Goal: Task Accomplishment & Management: Use online tool/utility

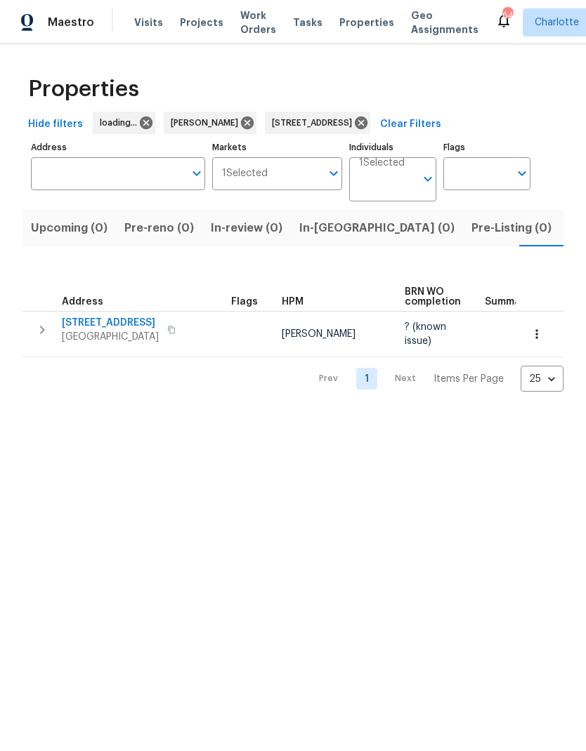
type input "[STREET_ADDRESS]"
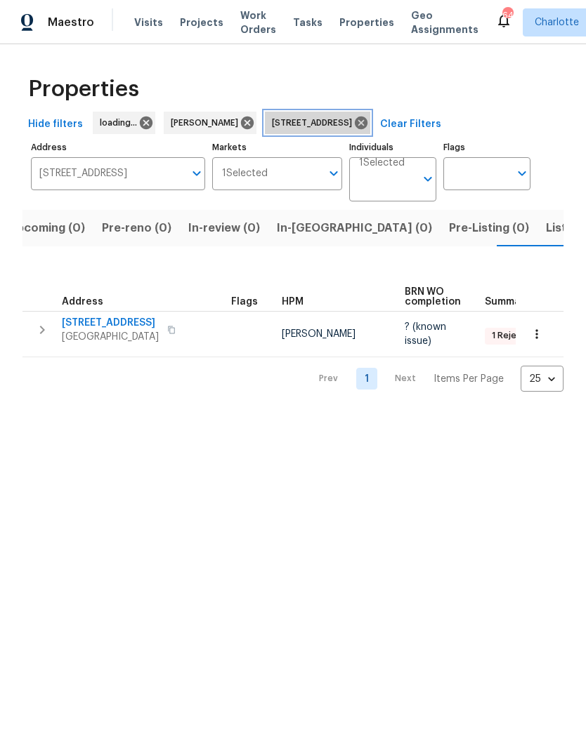
click at [367, 117] on icon at bounding box center [361, 123] width 13 height 13
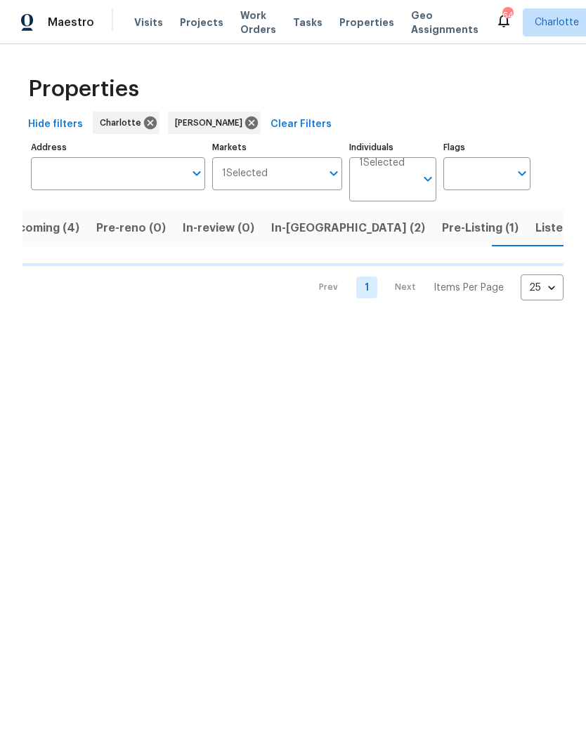
scroll to position [0, 28]
click at [121, 178] on input "Address" at bounding box center [107, 173] width 153 height 33
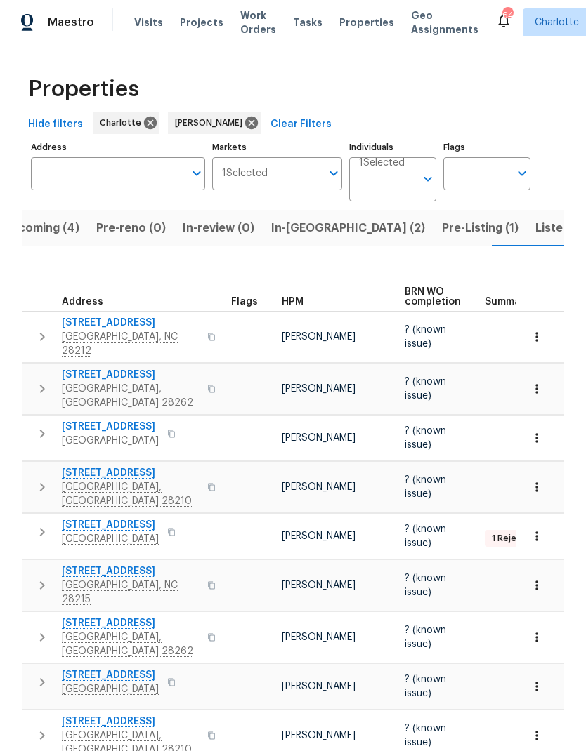
click at [136, 180] on input "Address" at bounding box center [107, 173] width 153 height 33
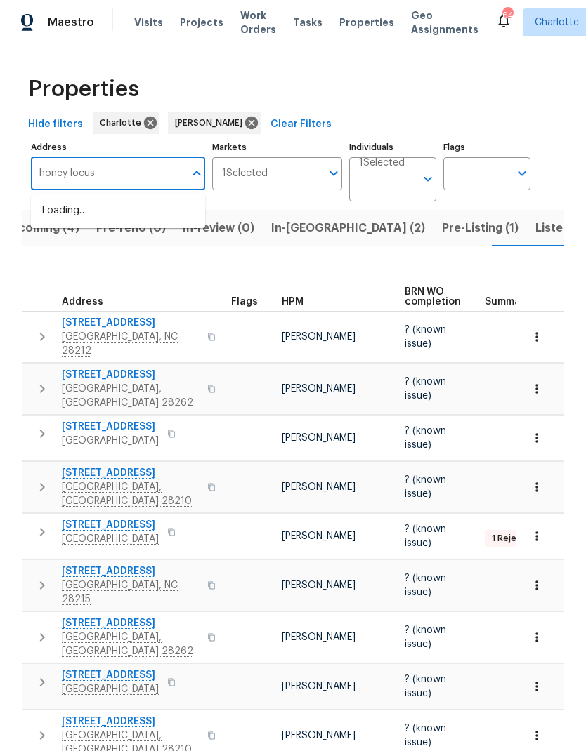
type input "honey locust"
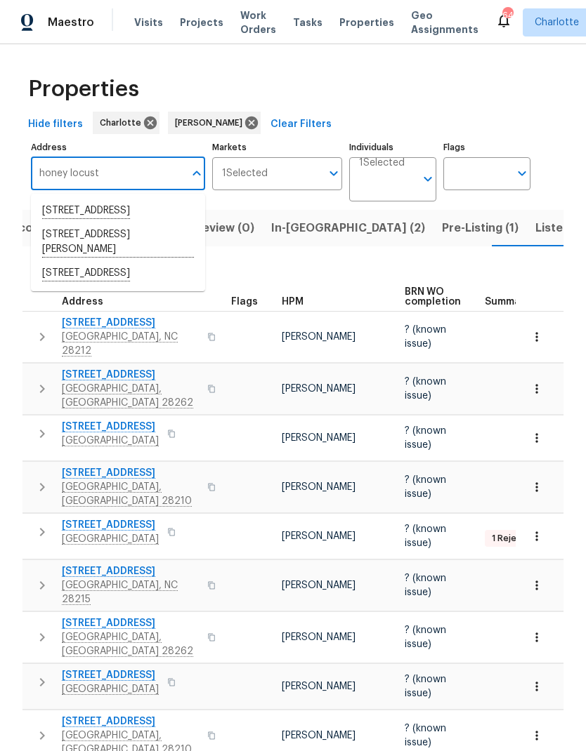
click at [161, 286] on li "4026 Honey Locust Dr Mint Hill NC 28227" at bounding box center [118, 274] width 174 height 24
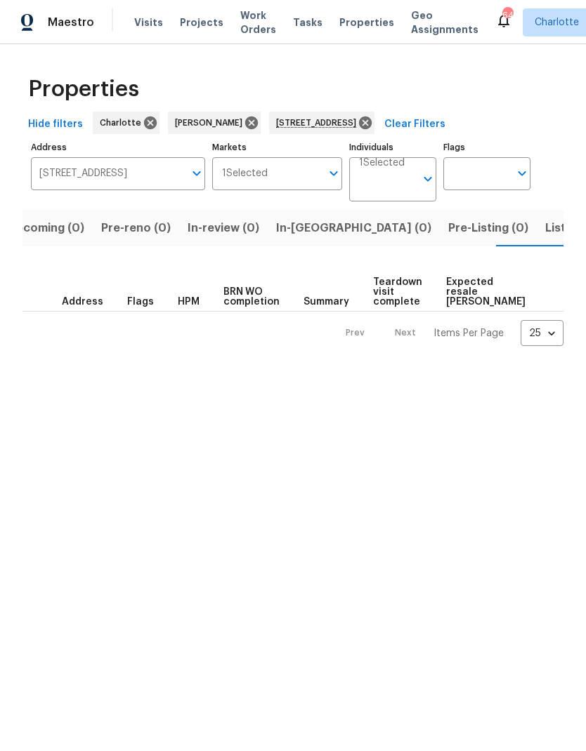
scroll to position [0, 26]
click at [170, 173] on input "4026 Honey Locust Dr Mint Hill NC 28227" at bounding box center [107, 173] width 153 height 33
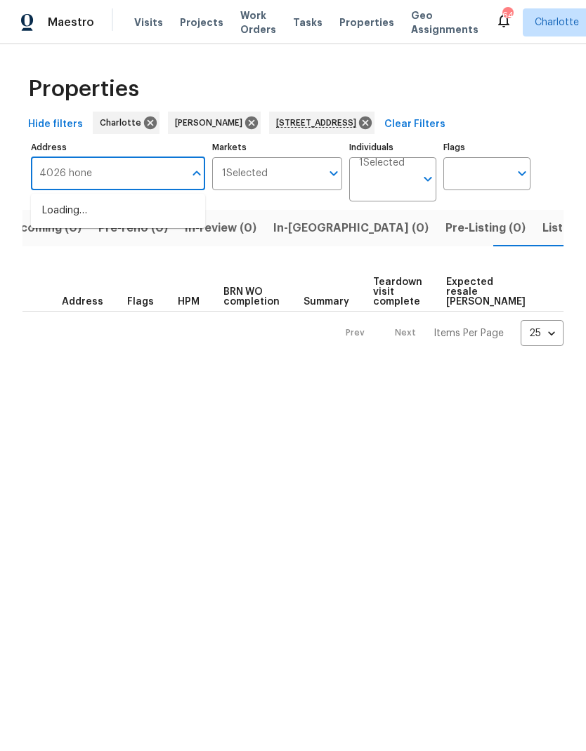
type input "4026 honey"
click at [157, 205] on li "4026 Honey Locust Dr Charlotte NC 28215" at bounding box center [118, 218] width 174 height 39
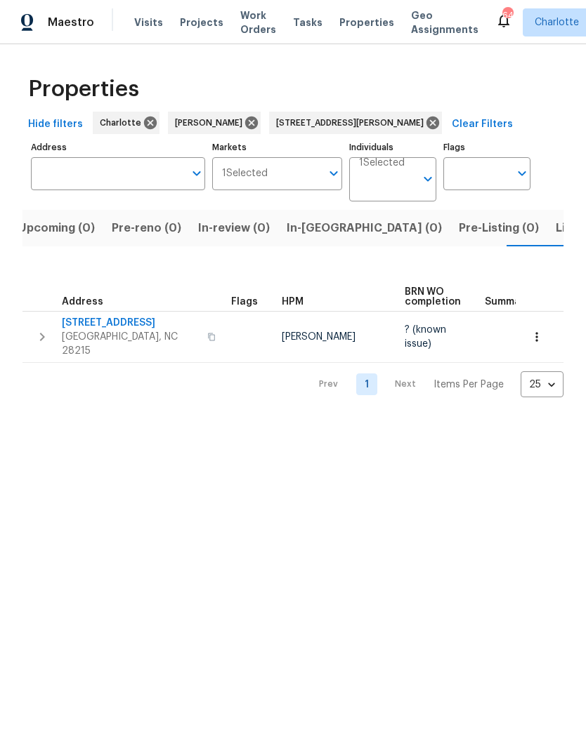
type input "4026 Honey Locust Dr Charlotte NC 28215"
click at [45, 329] on icon "button" at bounding box center [42, 337] width 17 height 17
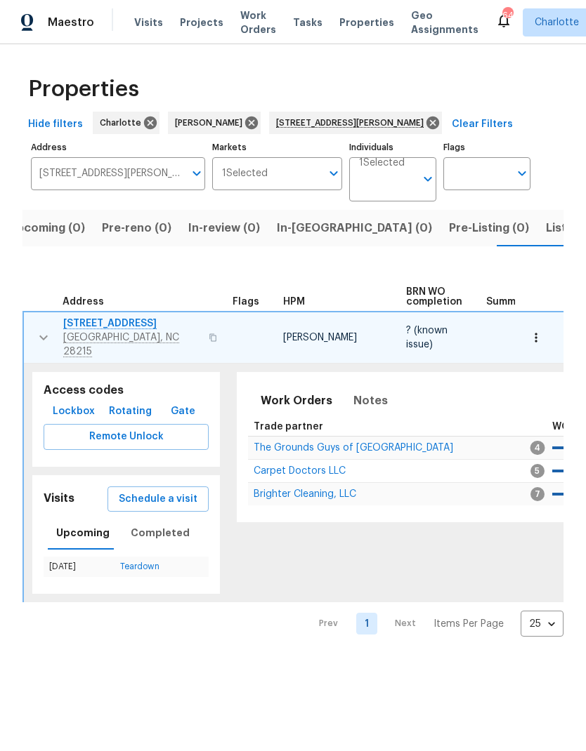
click at [133, 326] on span "4026 Honey Locust Dr" at bounding box center [131, 324] width 137 height 14
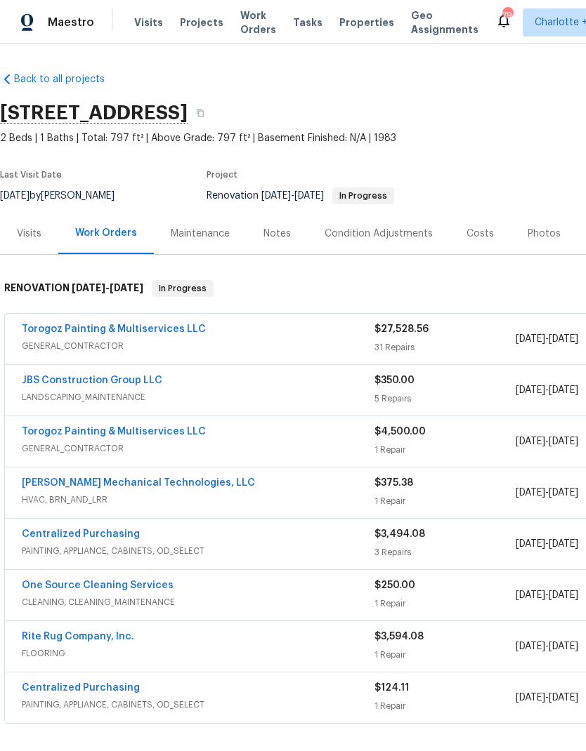
click at [538, 234] on div "Photos" at bounding box center [543, 234] width 33 height 14
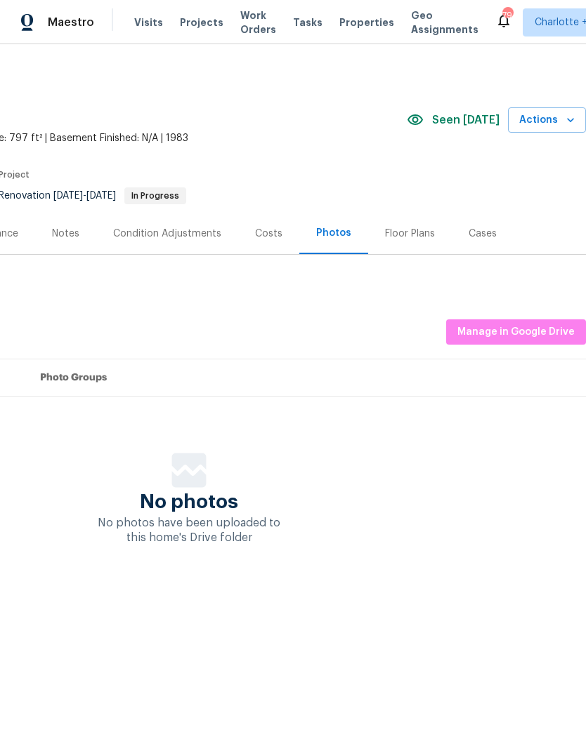
scroll to position [0, 209]
click at [538, 341] on button "Manage in Google Drive" at bounding box center [516, 332] width 140 height 26
click at [564, 123] on icon "button" at bounding box center [570, 120] width 14 height 14
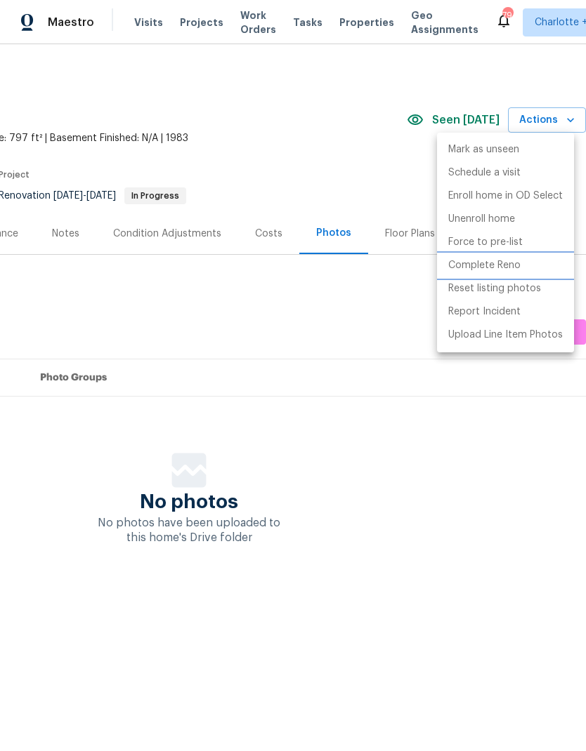
click at [533, 264] on li "Complete Reno" at bounding box center [505, 265] width 137 height 23
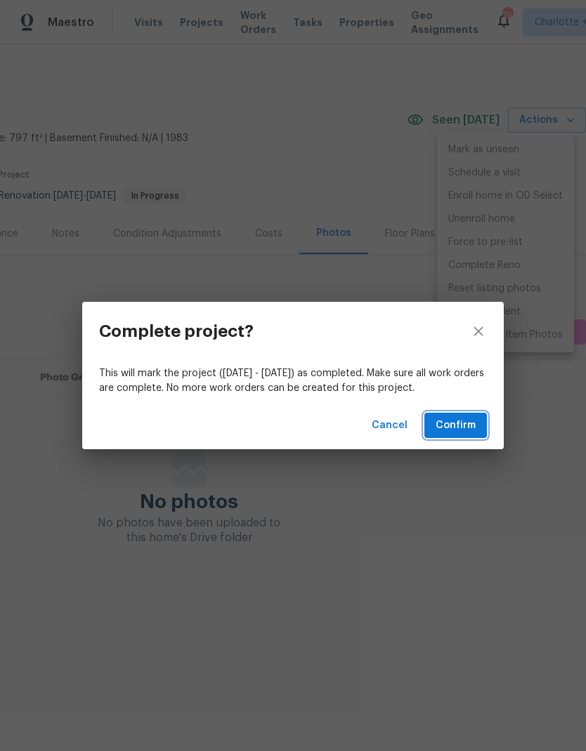
click at [471, 421] on span "Confirm" at bounding box center [455, 426] width 40 height 18
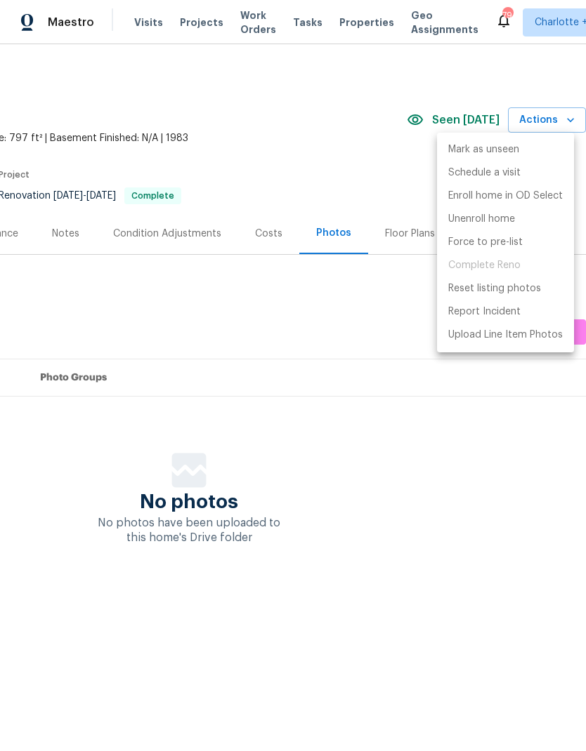
click at [432, 546] on div at bounding box center [293, 375] width 586 height 751
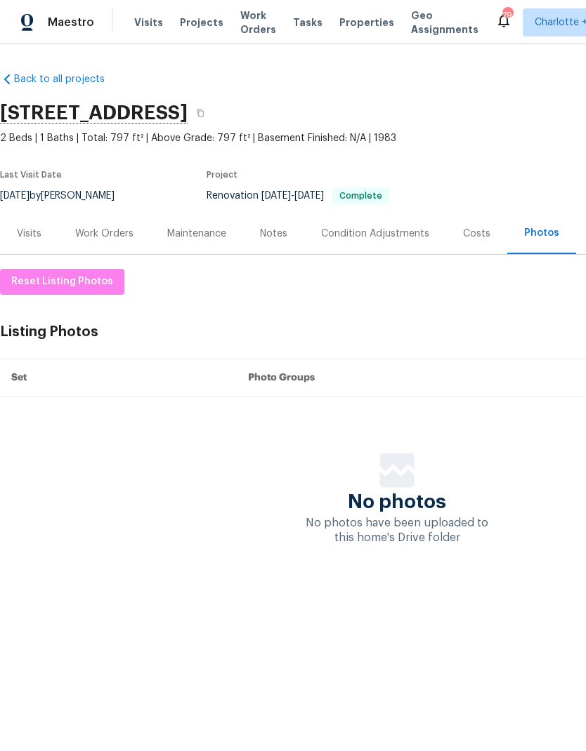
scroll to position [0, 0]
click at [113, 240] on div "Work Orders" at bounding box center [104, 234] width 58 height 14
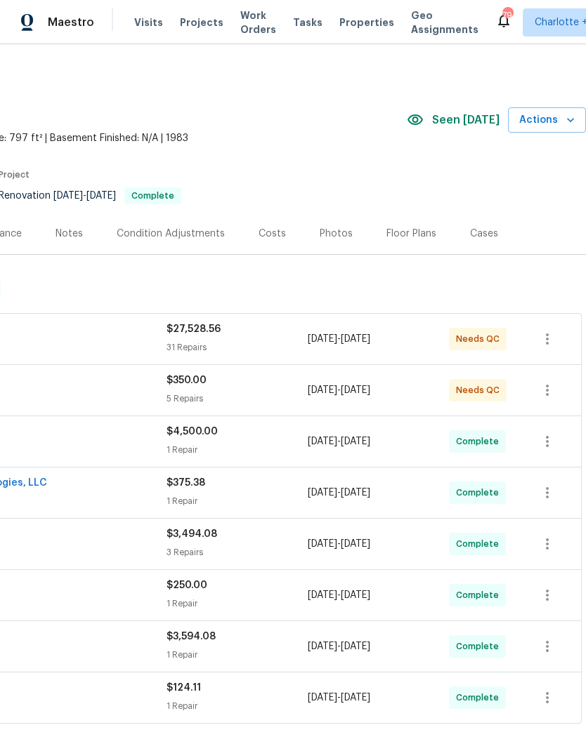
scroll to position [0, 208]
click at [326, 230] on div "Photos" at bounding box center [335, 234] width 33 height 14
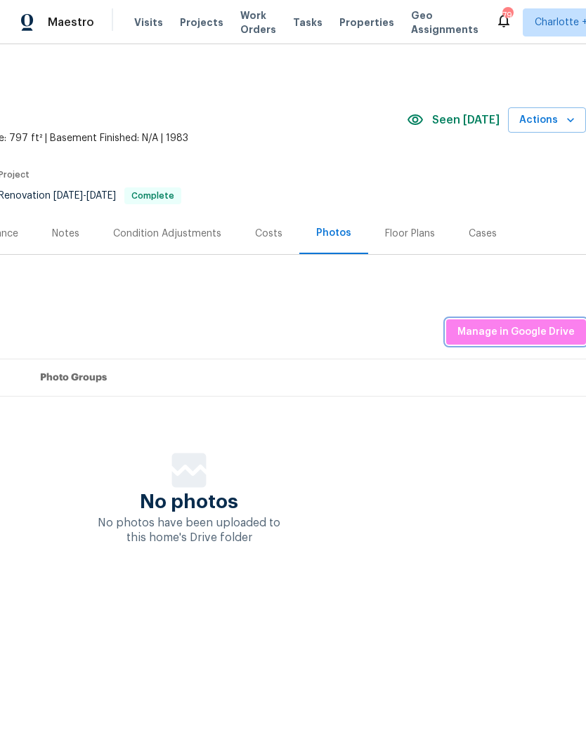
click at [531, 334] on span "Manage in Google Drive" at bounding box center [515, 333] width 117 height 18
